Goal: Find specific page/section: Find specific page/section

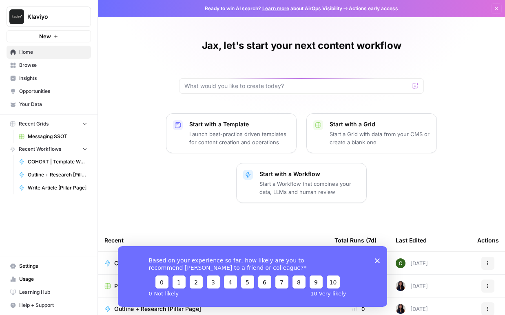
click at [64, 17] on span "Klaviyo" at bounding box center [51, 17] width 49 height 8
click at [100, 16] on icon "button" at bounding box center [99, 16] width 6 height 6
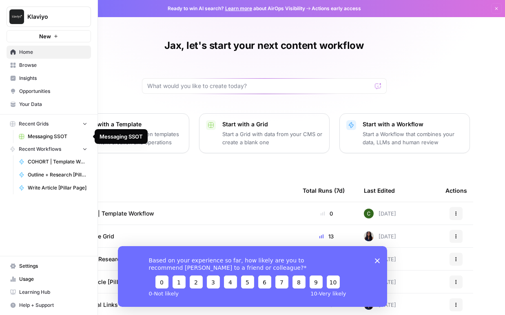
click at [31, 134] on span "Messaging SSOT" at bounding box center [58, 136] width 60 height 7
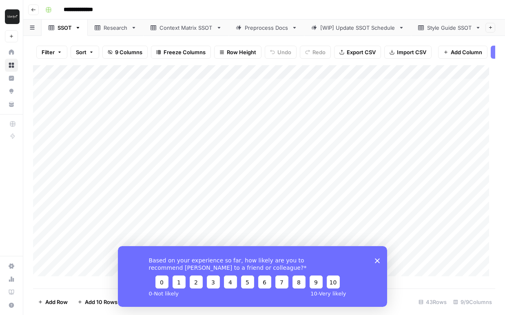
click at [380, 262] on icon "Close survey" at bounding box center [377, 260] width 5 height 5
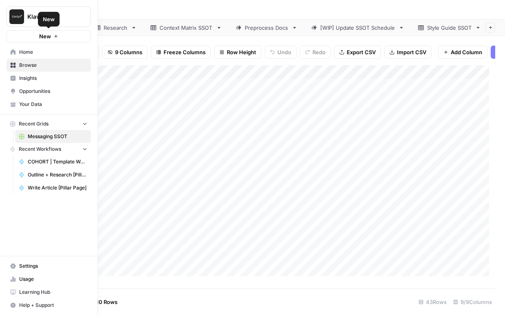
click at [33, 53] on span "Home" at bounding box center [53, 52] width 68 height 7
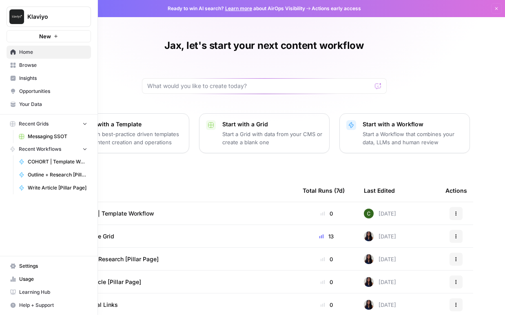
click at [24, 67] on span "Browse" at bounding box center [53, 65] width 68 height 7
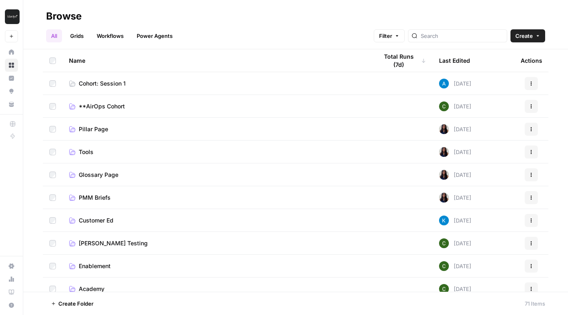
click at [77, 35] on link "Grids" at bounding box center [76, 35] width 23 height 13
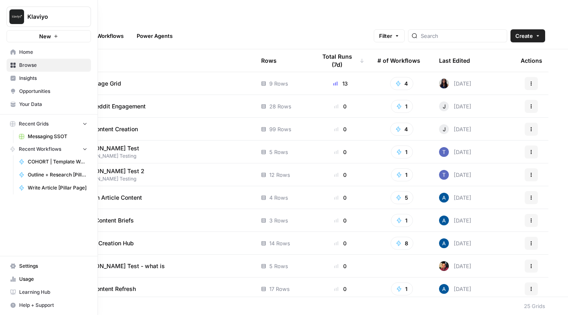
click at [52, 56] on span "Home" at bounding box center [53, 52] width 68 height 7
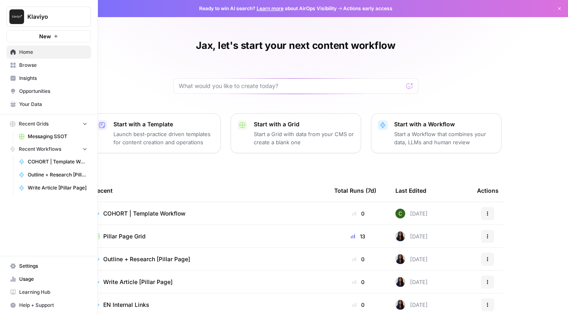
click at [18, 67] on link "Browse" at bounding box center [49, 65] width 84 height 13
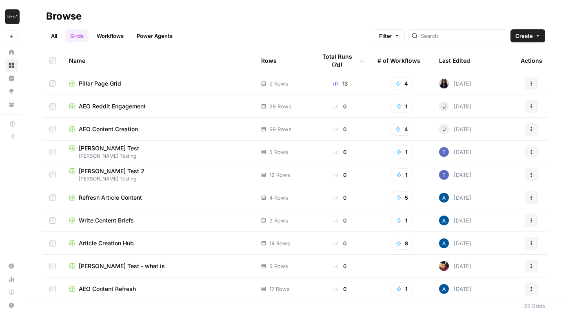
click at [86, 84] on span "Pillar Page Grid" at bounding box center [100, 84] width 42 height 8
